Goal: Information Seeking & Learning: Learn about a topic

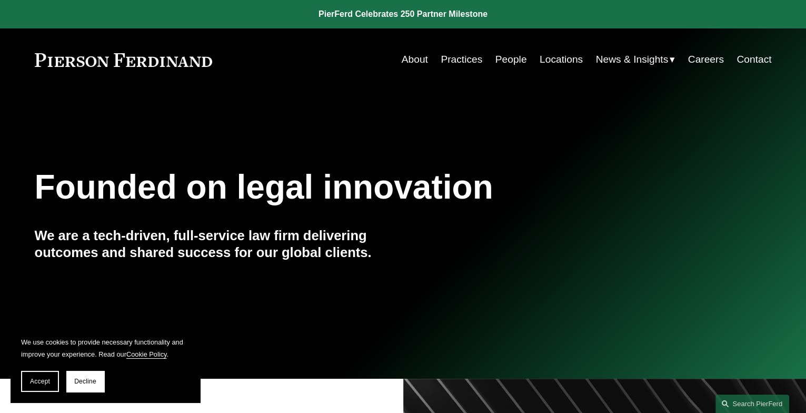
click at [502, 60] on link "People" at bounding box center [511, 59] width 32 height 20
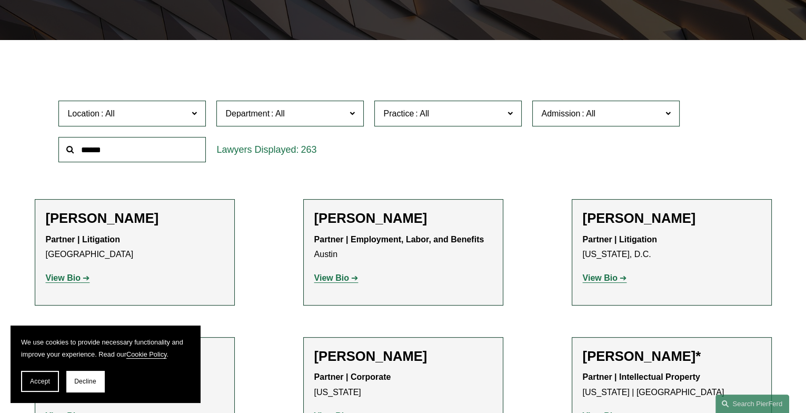
scroll to position [263, 0]
click at [357, 114] on label "Department" at bounding box center [289, 114] width 147 height 26
click at [0, 0] on link "Employment, Labor, and Benefits" at bounding box center [0, 0] width 0 height 0
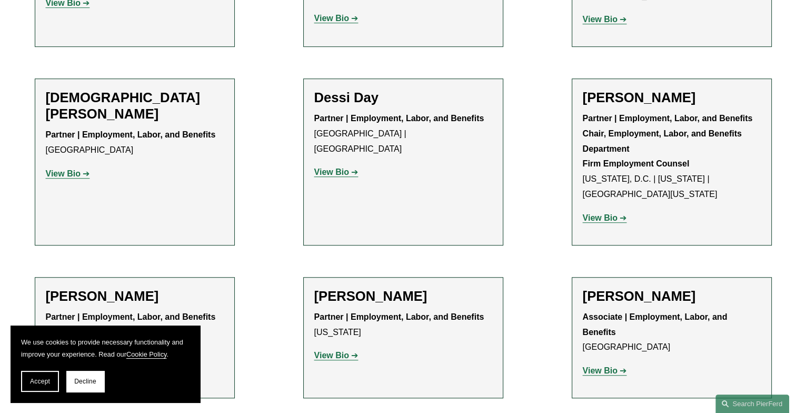
scroll to position [879, 0]
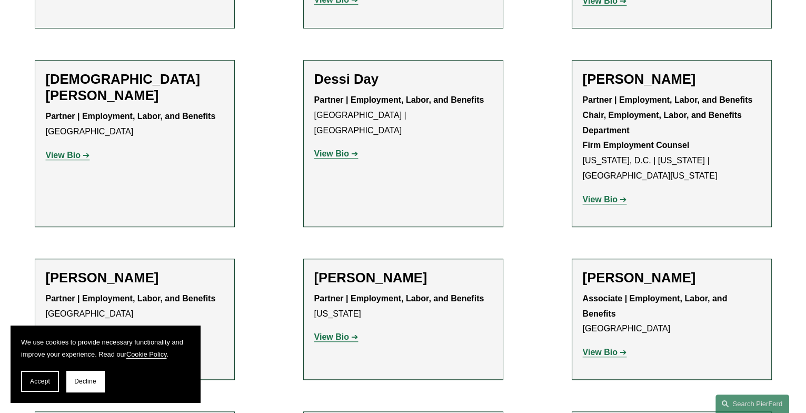
click at [609, 195] on strong "View Bio" at bounding box center [600, 199] width 35 height 9
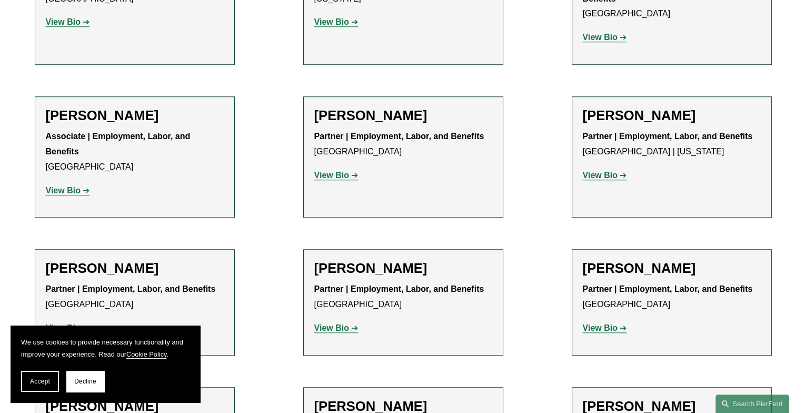
scroll to position [1195, 0]
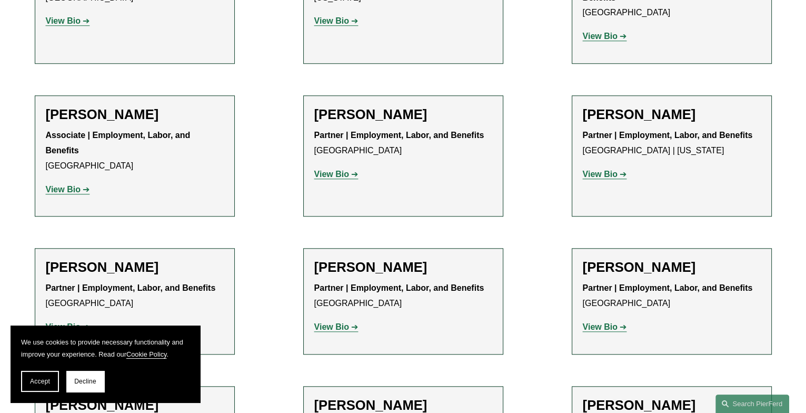
click at [600, 170] on strong "View Bio" at bounding box center [600, 174] width 35 height 9
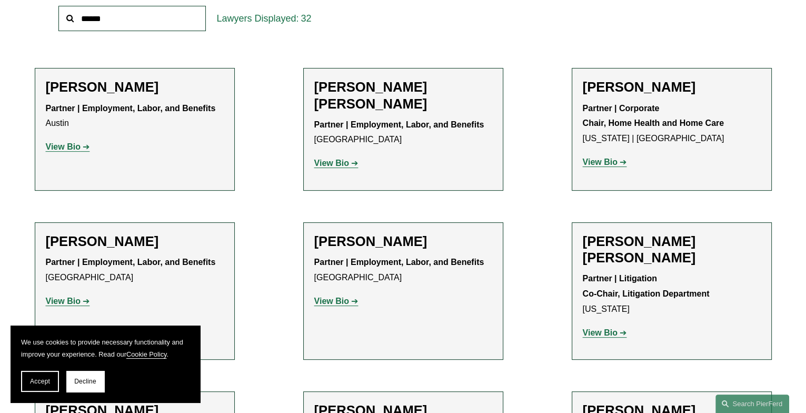
scroll to position [300, 0]
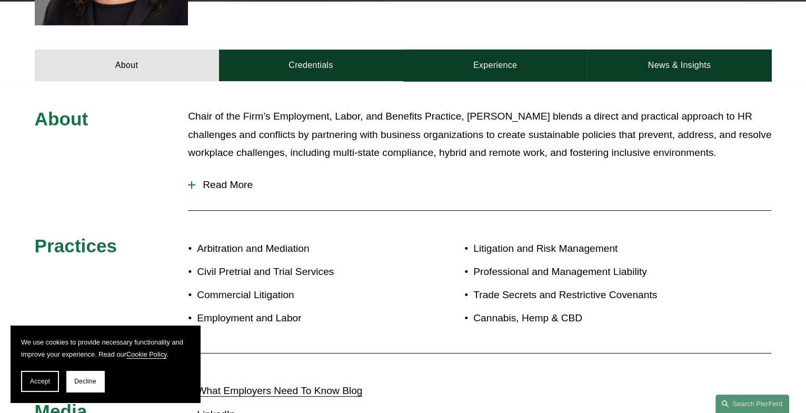
scroll to position [473, 0]
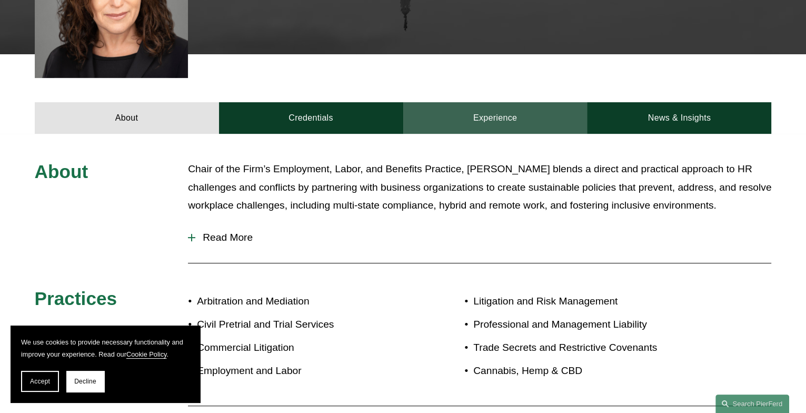
click at [502, 102] on link "Experience" at bounding box center [495, 118] width 184 height 32
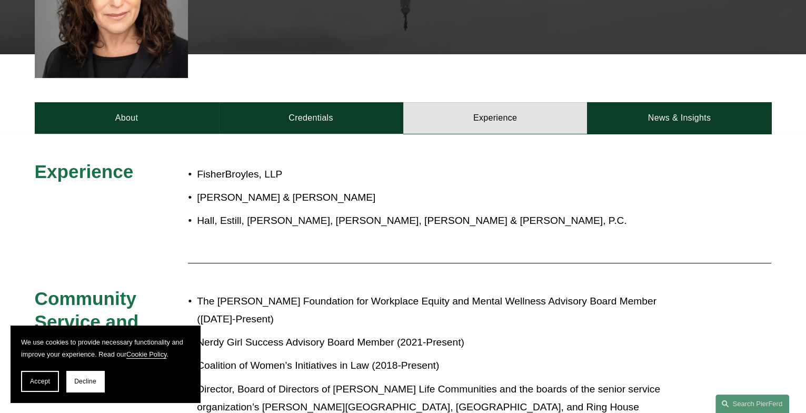
scroll to position [579, 0]
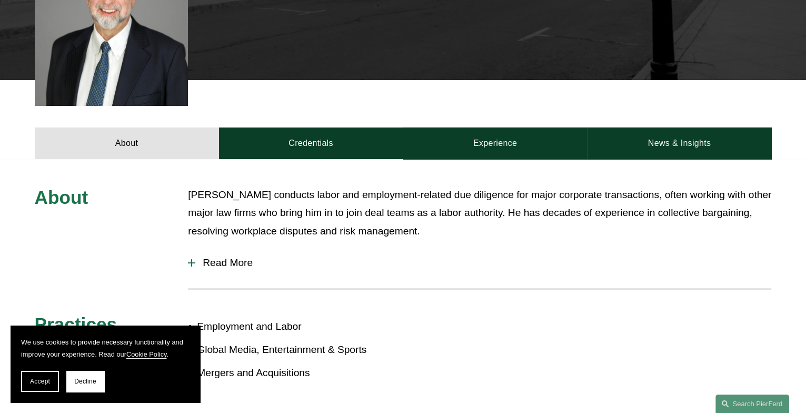
scroll to position [421, 0]
